Goal: Information Seeking & Learning: Learn about a topic

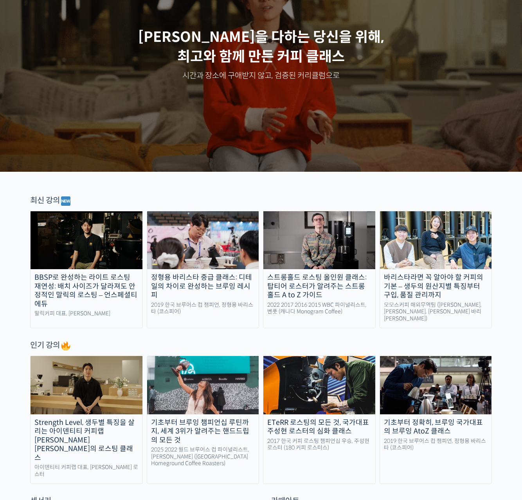
scroll to position [117, 0]
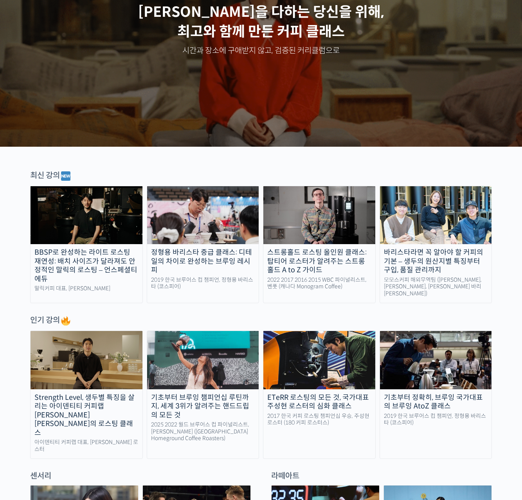
click at [101, 361] on img at bounding box center [87, 360] width 112 height 58
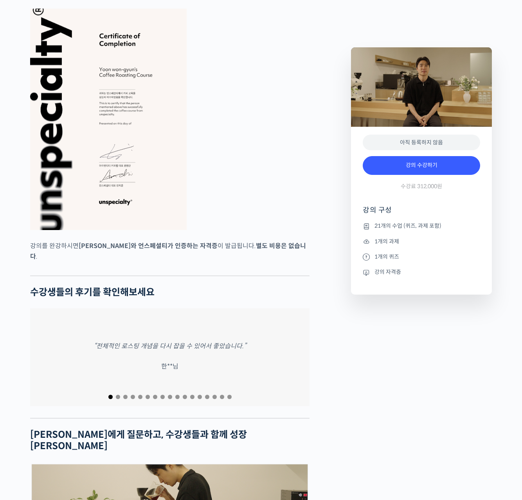
scroll to position [3171, 0]
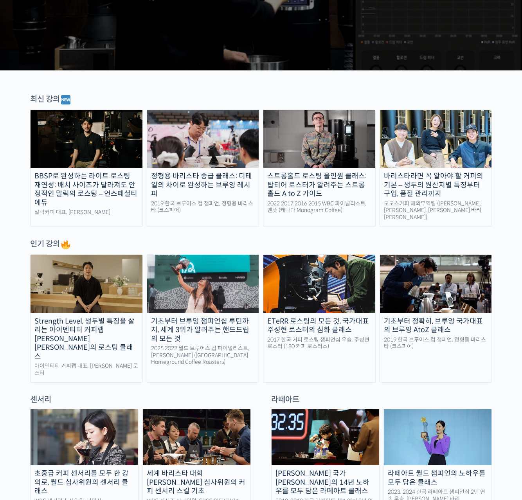
scroll to position [274, 0]
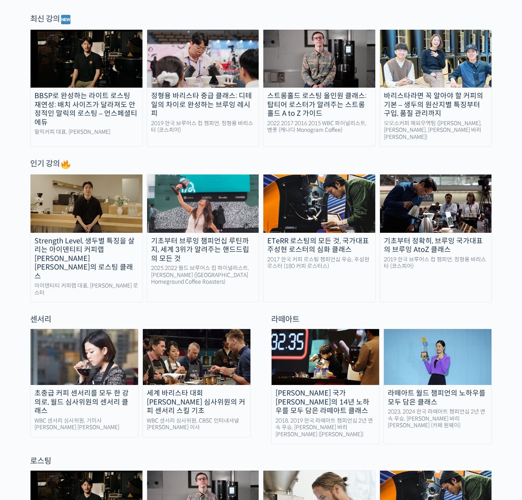
click at [98, 389] on div "초중급 커피 센서리를 모두 한 강의로, 월드 심사위원의 센서리 클래스" at bounding box center [85, 402] width 108 height 27
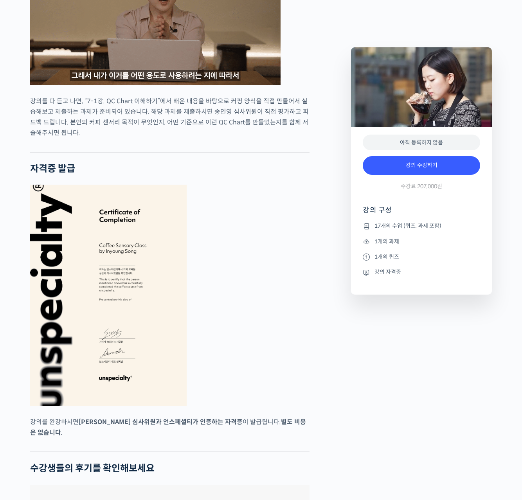
scroll to position [2936, 0]
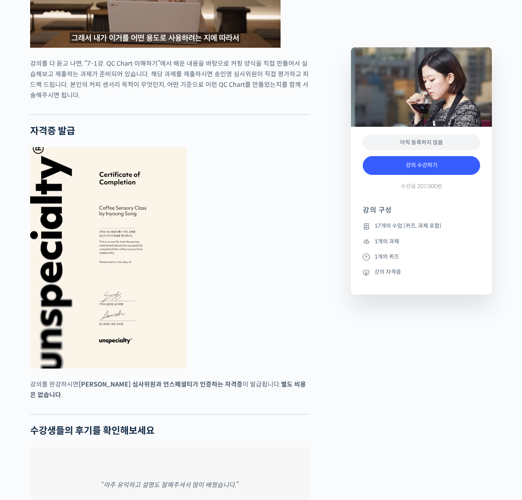
drag, startPoint x: 325, startPoint y: 340, endPoint x: 321, endPoint y: 337, distance: 4.5
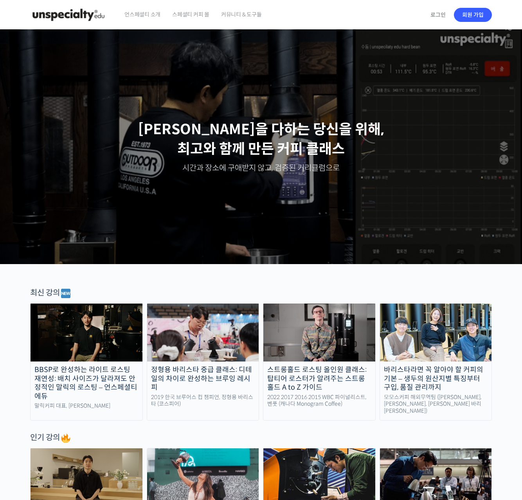
scroll to position [274, 0]
